Goal: Transaction & Acquisition: Purchase product/service

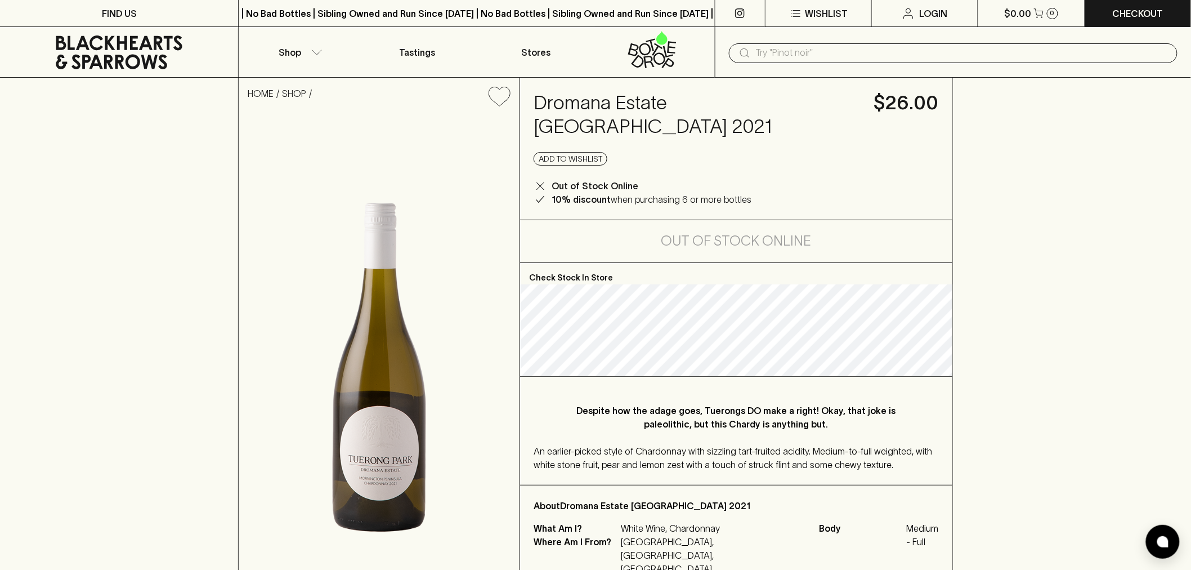
click at [134, 52] on icon at bounding box center [118, 52] width 221 height 34
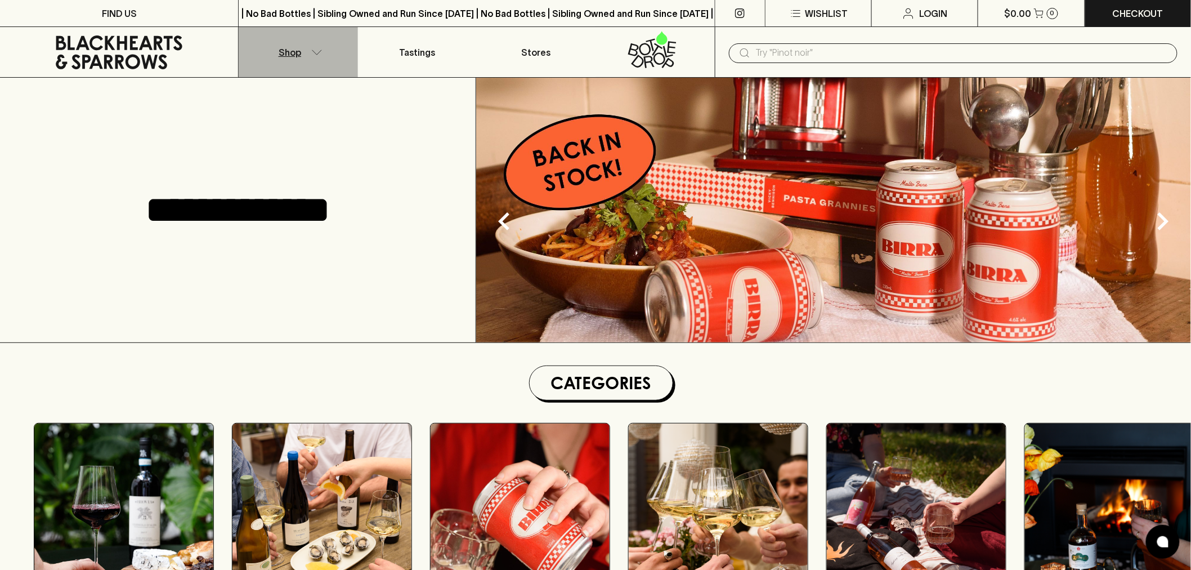
click at [312, 53] on icon "button" at bounding box center [316, 53] width 11 height 6
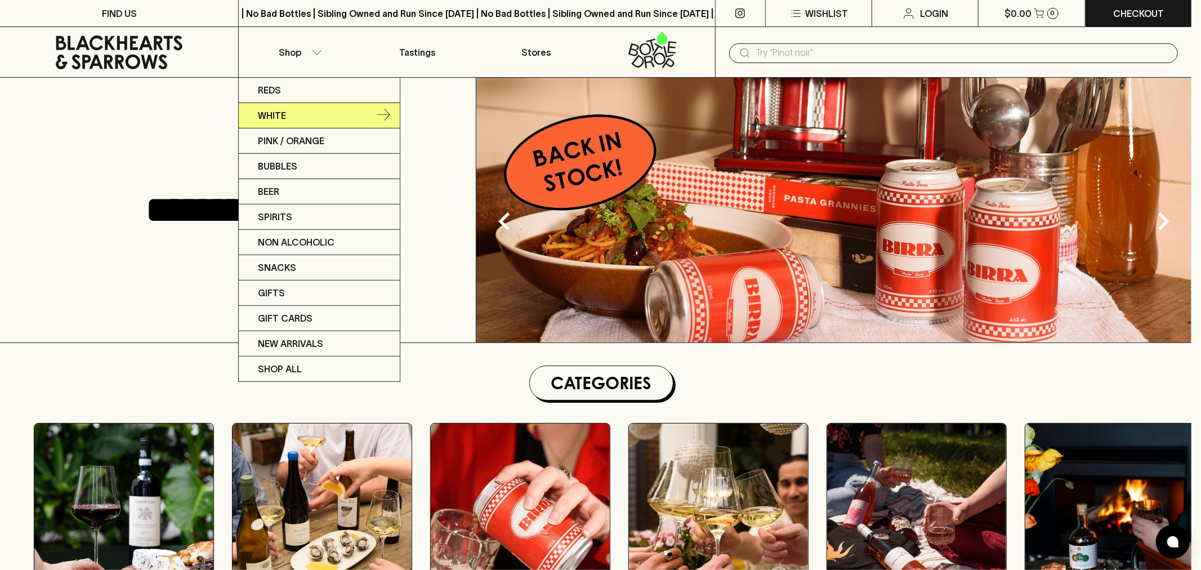
click at [277, 124] on link "White" at bounding box center [319, 115] width 161 height 25
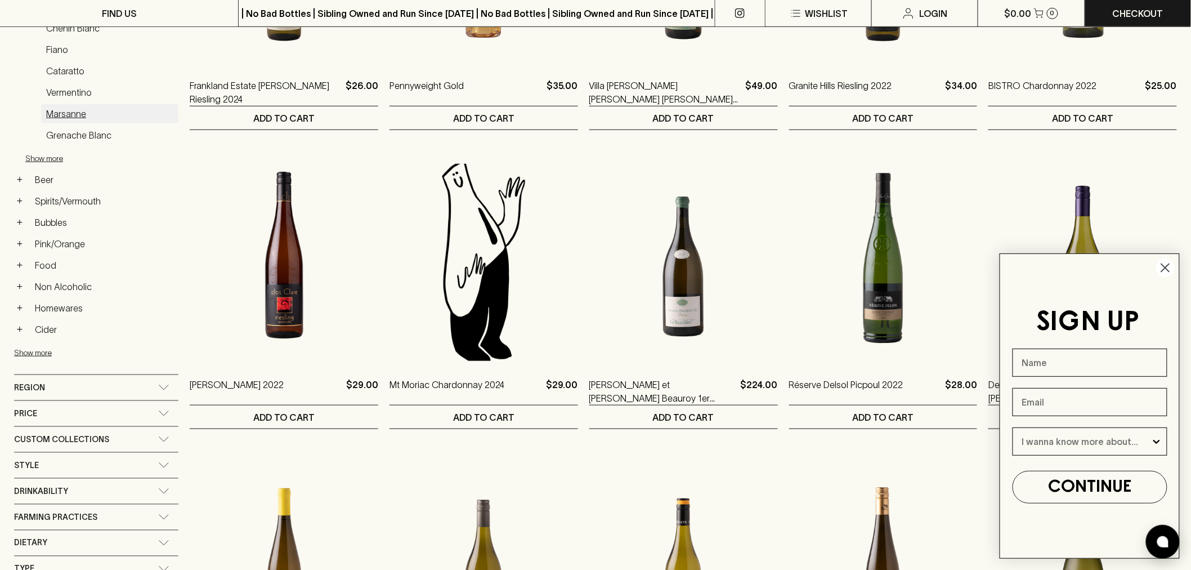
scroll to position [375, 0]
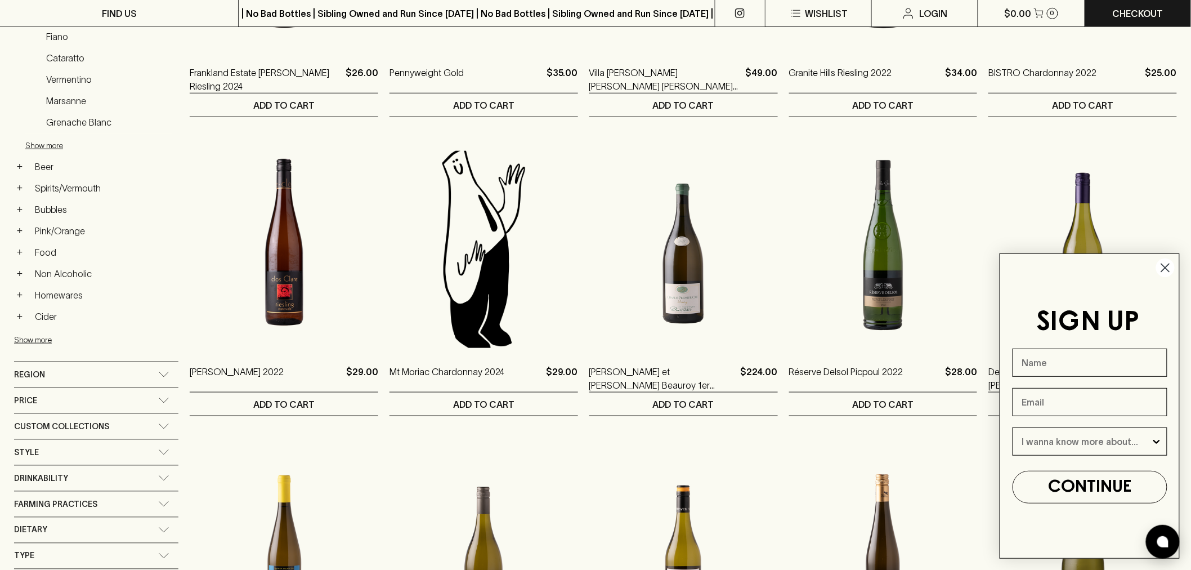
click at [64, 379] on div "Region" at bounding box center [86, 375] width 144 height 14
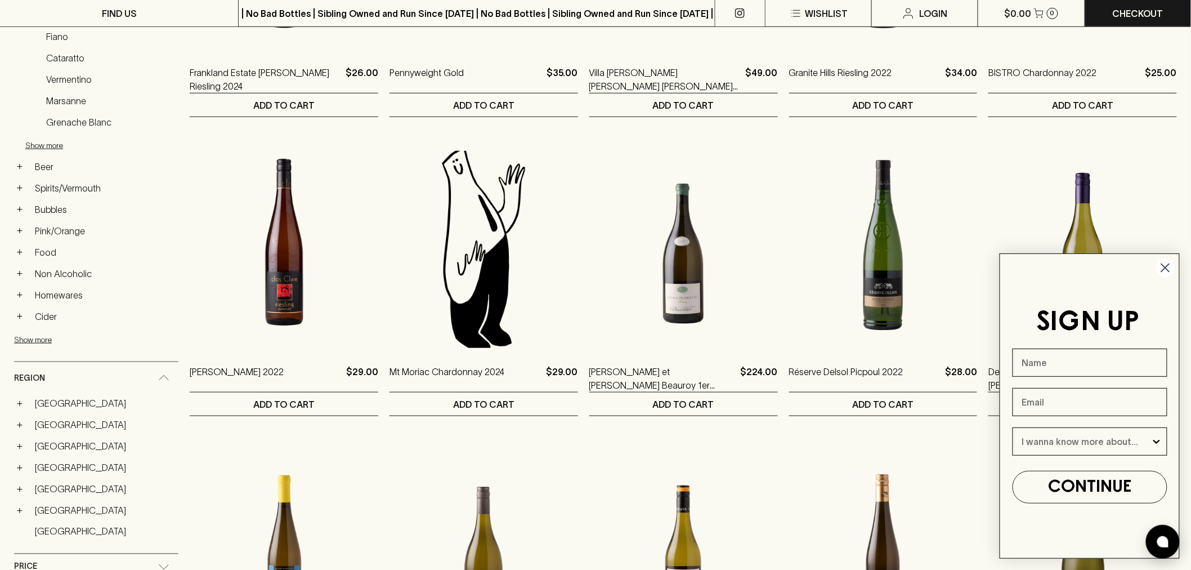
click at [51, 407] on link "[GEOGRAPHIC_DATA]" at bounding box center [104, 402] width 149 height 19
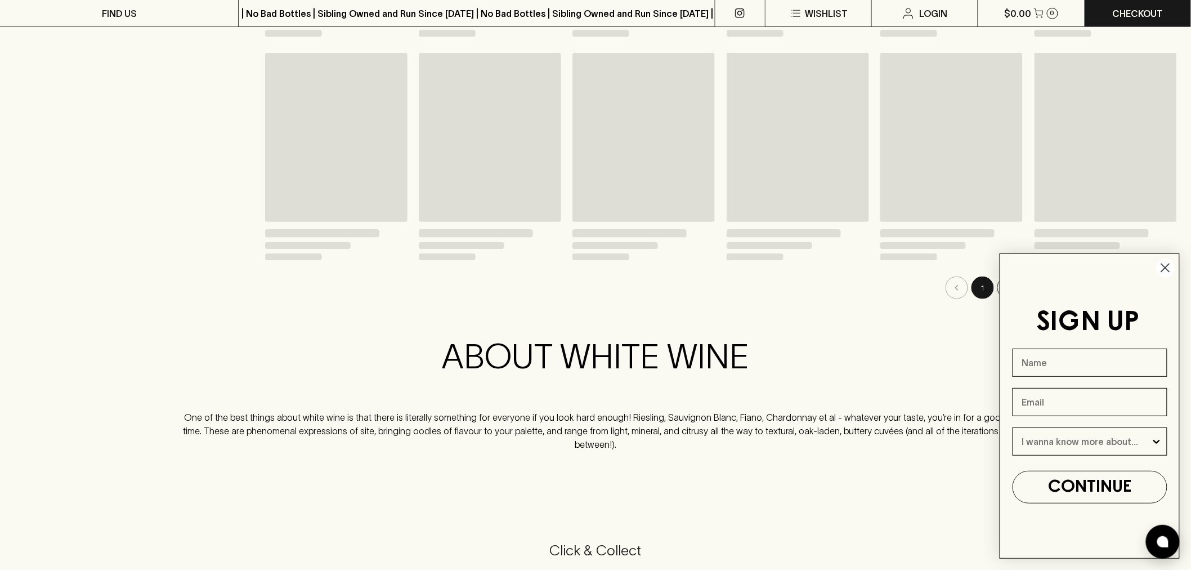
scroll to position [395, 0]
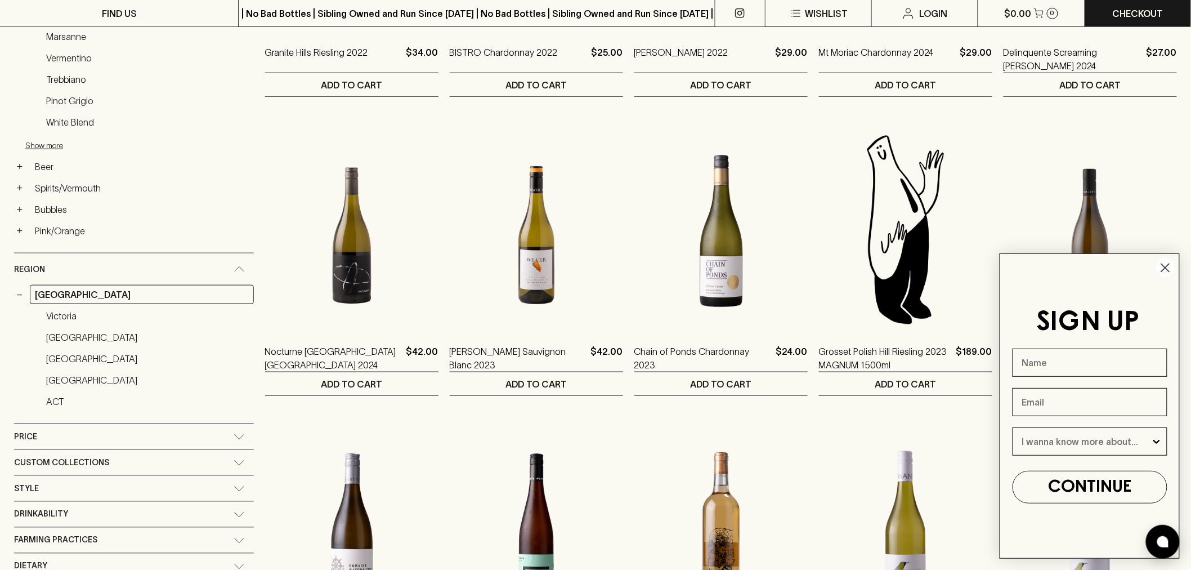
click at [1166, 269] on circle "Close dialog" at bounding box center [1165, 267] width 19 height 19
